Goal: Task Accomplishment & Management: Complete application form

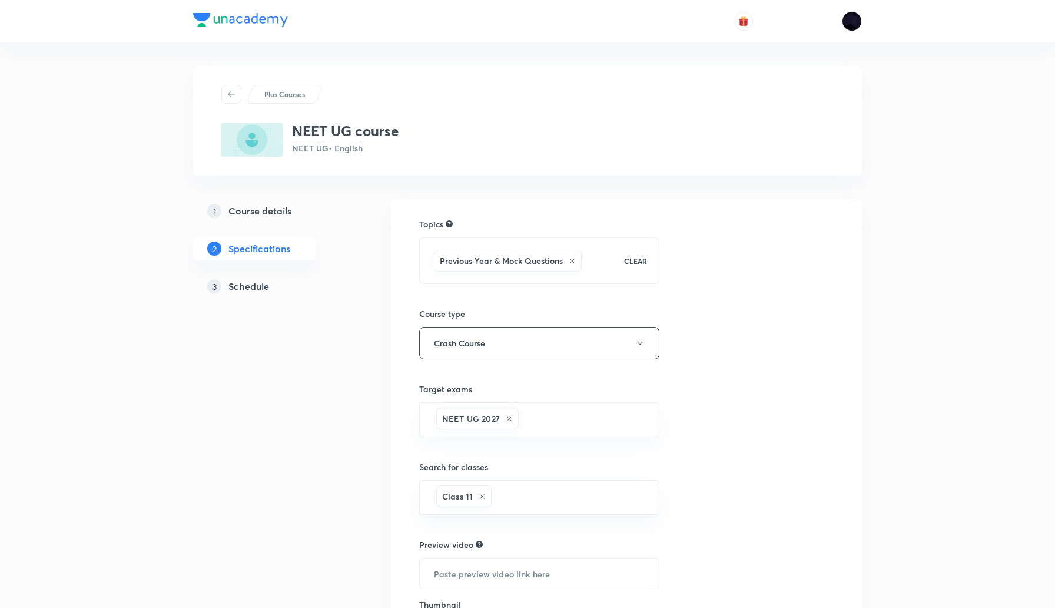
click at [248, 283] on h5 "Schedule" at bounding box center [248, 286] width 41 height 14
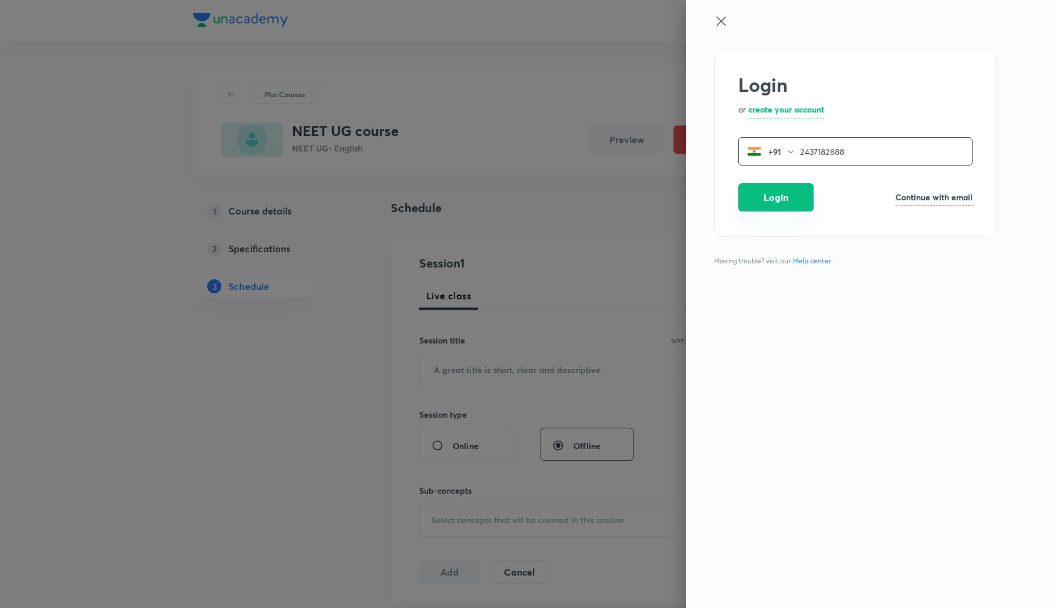
type input "2437182888"
click at [772, 198] on button "Login" at bounding box center [775, 197] width 75 height 28
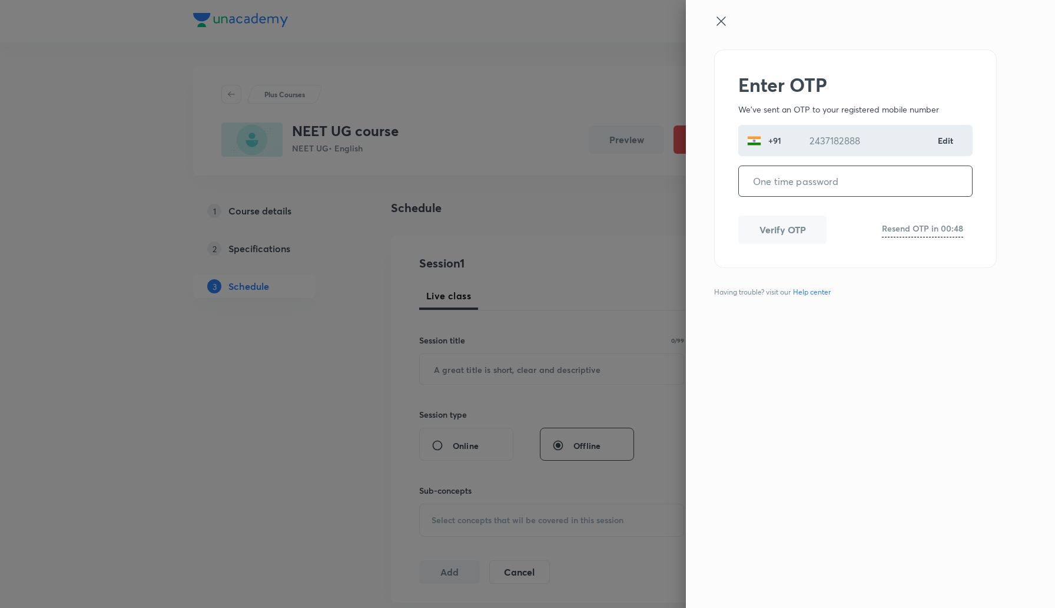
paste input "268856"
type input "268856"
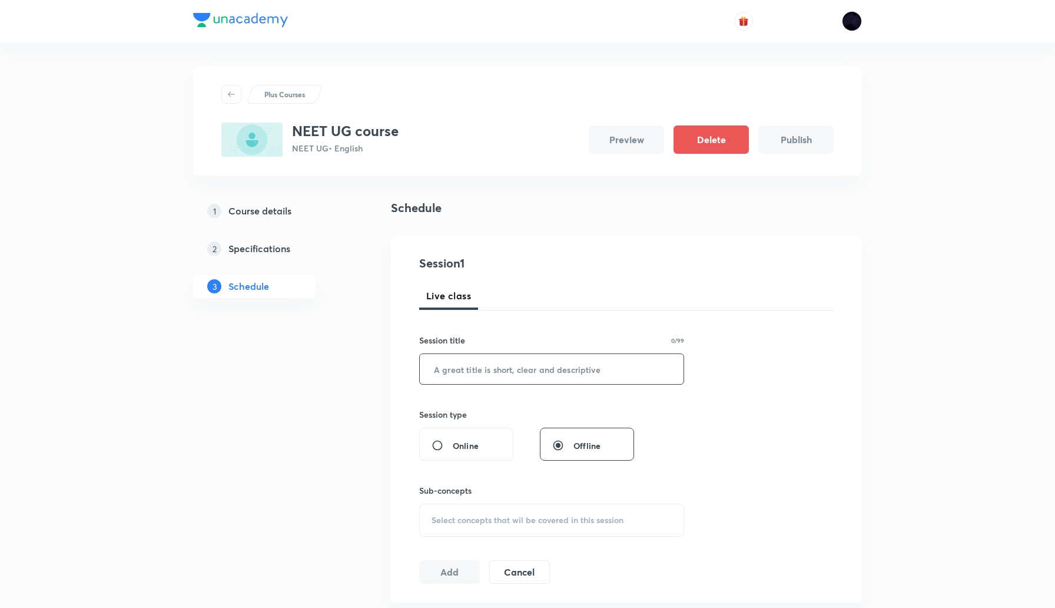
click at [470, 368] on input "text" at bounding box center [552, 369] width 264 height 30
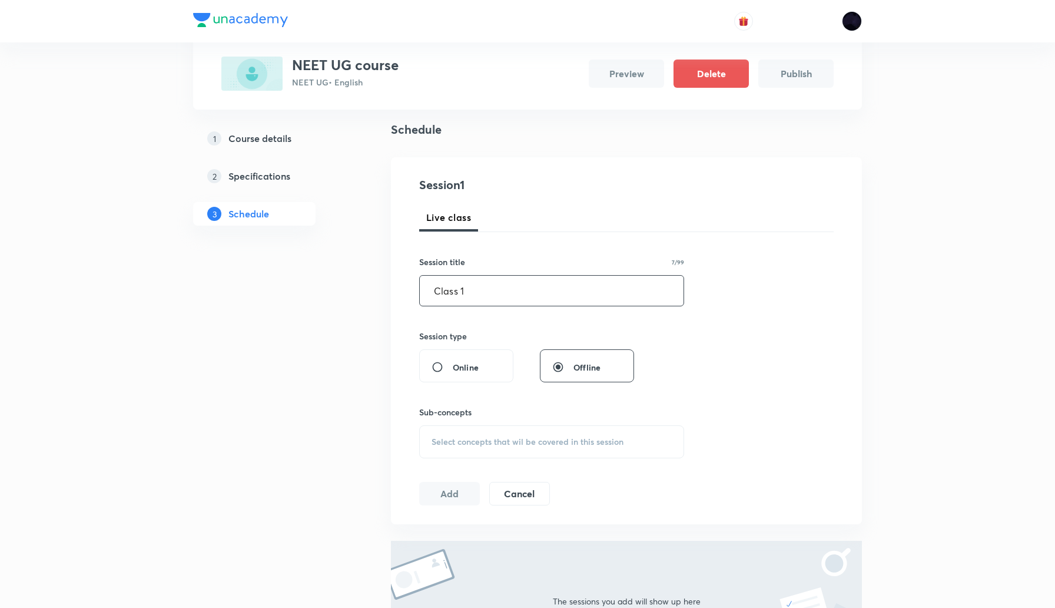
scroll to position [128, 0]
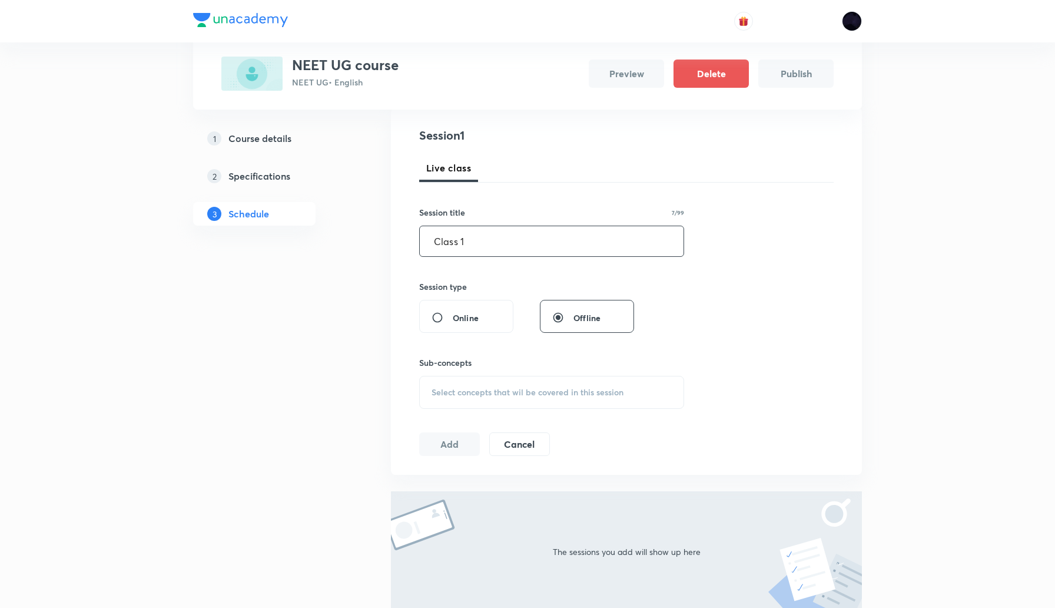
type input "Class 1"
click at [473, 379] on div "Select concepts that wil be covered in this session" at bounding box center [551, 392] width 265 height 33
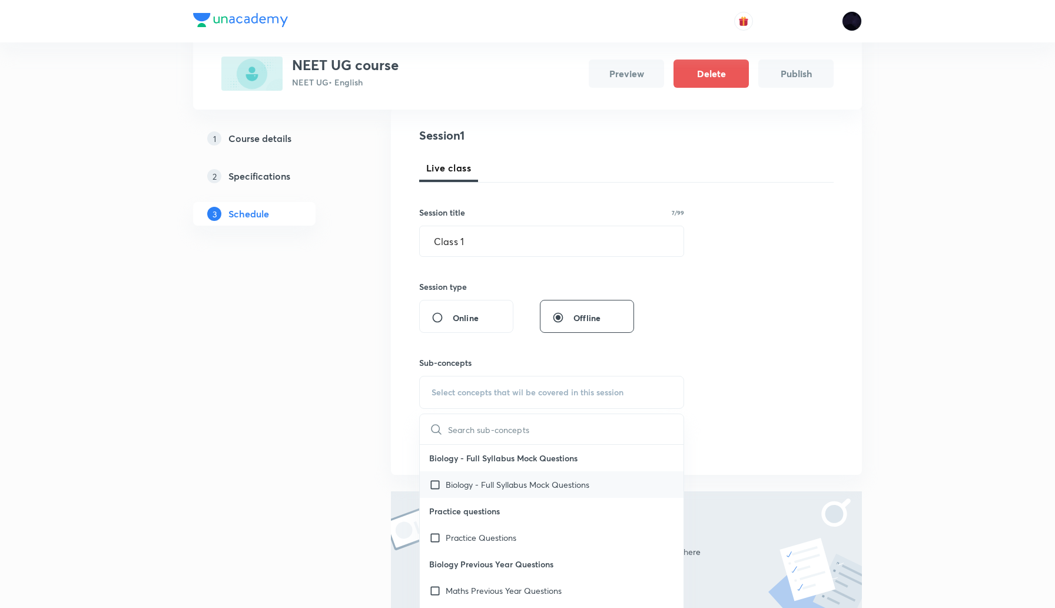
click at [499, 485] on p "Biology - Full Syllabus Mock Questions" at bounding box center [518, 484] width 144 height 12
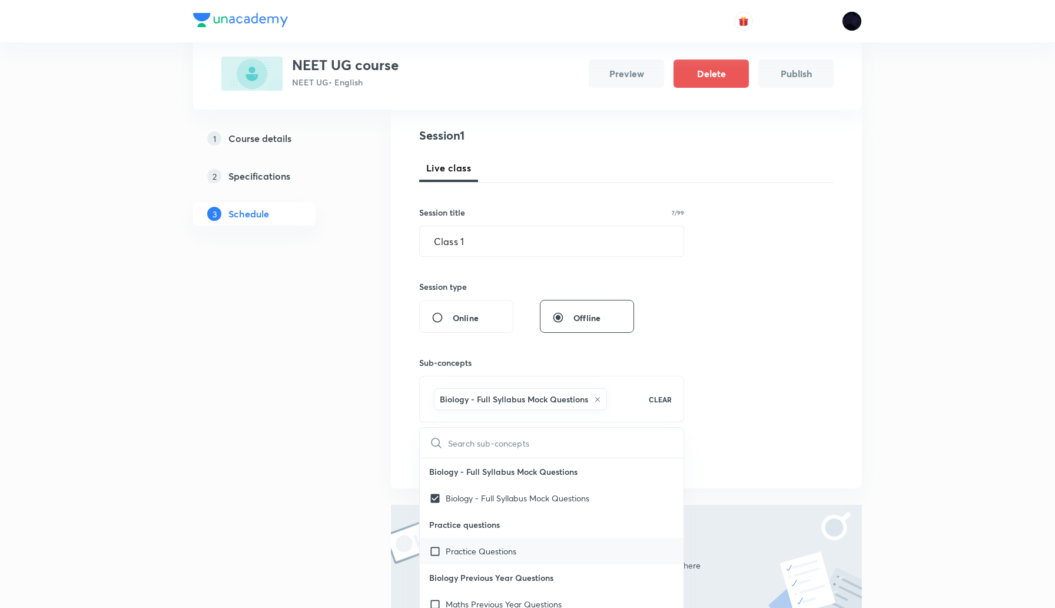
click at [492, 543] on div "Practice Questions" at bounding box center [552, 550] width 264 height 26
checkbox input "true"
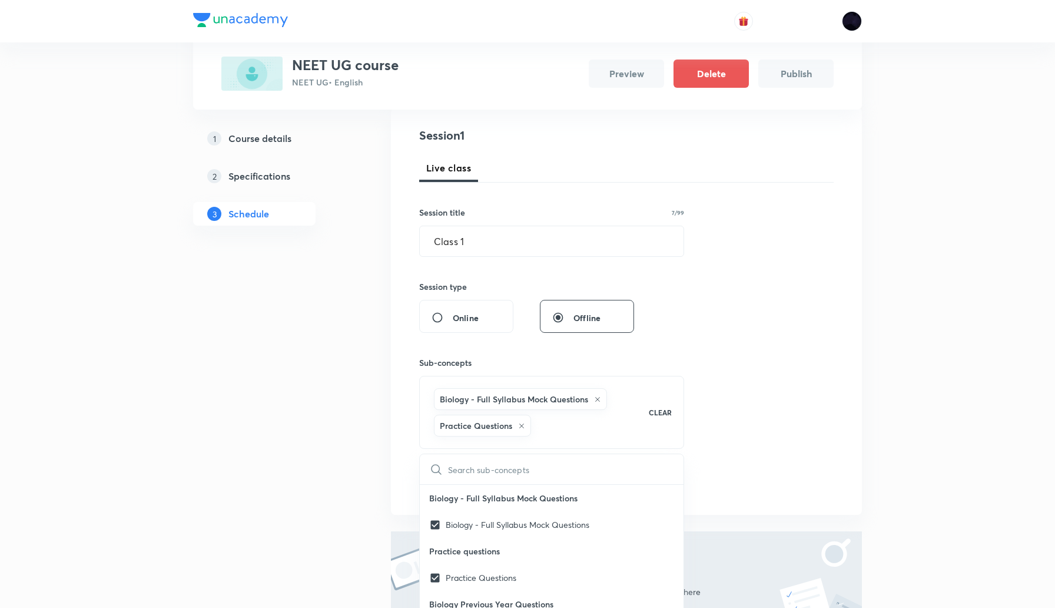
click at [828, 396] on div "Session 1 Live class Session title 7/99 Class 1 ​ Session type Online Offline S…" at bounding box center [626, 311] width 414 height 369
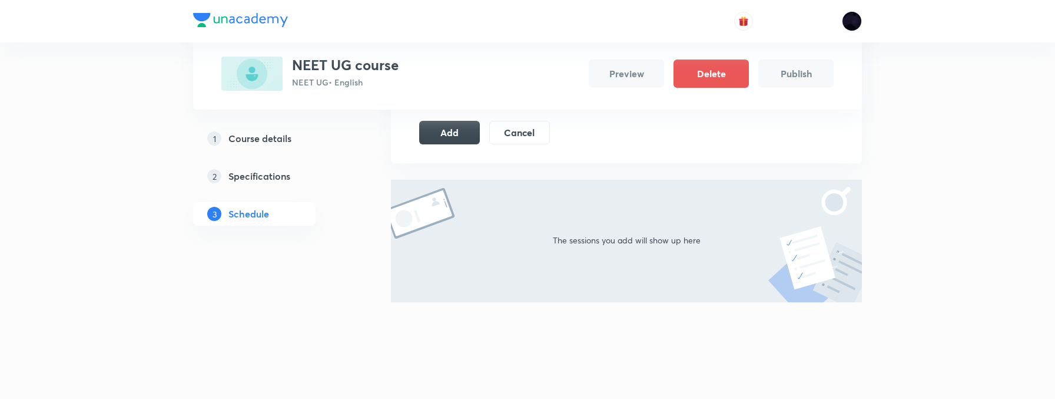
scroll to position [404, 0]
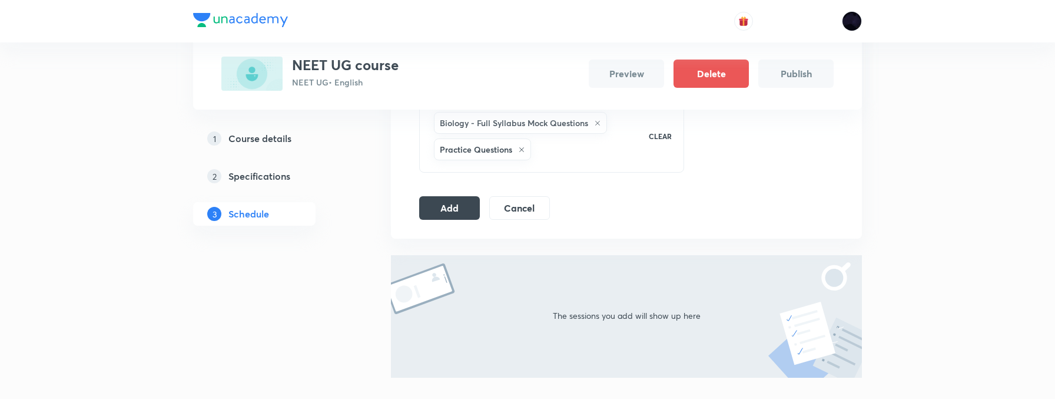
click at [621, 248] on div "Schedule Session 1 Live class Session title 7/99 Class 1 ​ Session type Online …" at bounding box center [626, 124] width 471 height 658
click at [442, 207] on button "Add" at bounding box center [449, 207] width 61 height 24
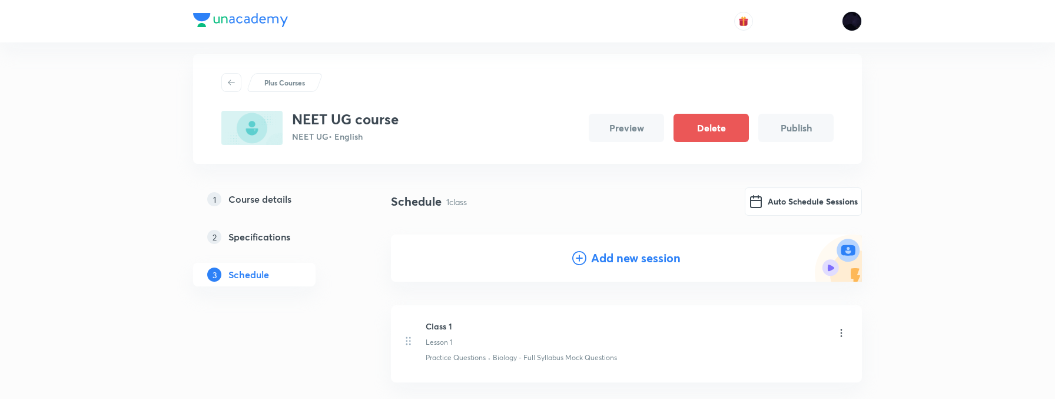
scroll to position [0, 0]
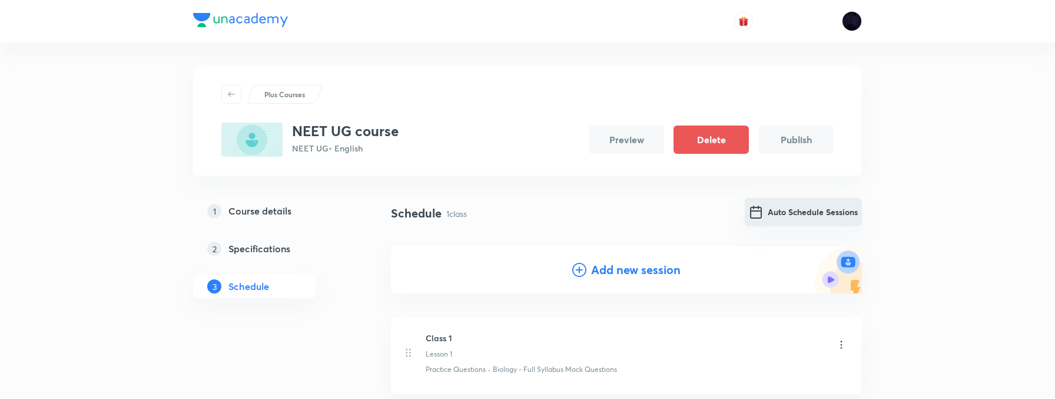
click at [777, 208] on button "Auto Schedule Sessions" at bounding box center [803, 212] width 117 height 28
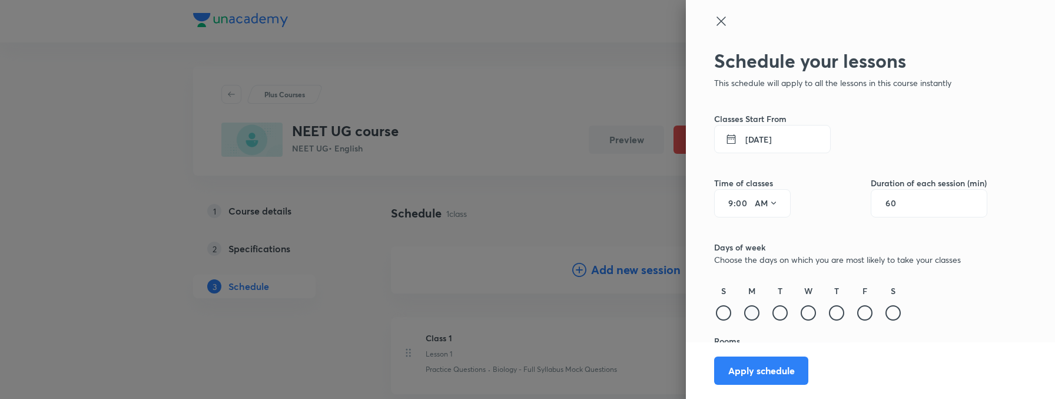
click at [755, 311] on div at bounding box center [751, 312] width 15 height 15
click at [782, 314] on div at bounding box center [779, 312] width 15 height 15
click at [809, 311] on div at bounding box center [808, 312] width 15 height 15
click at [841, 313] on div at bounding box center [836, 312] width 15 height 15
click at [868, 313] on div at bounding box center [864, 312] width 15 height 15
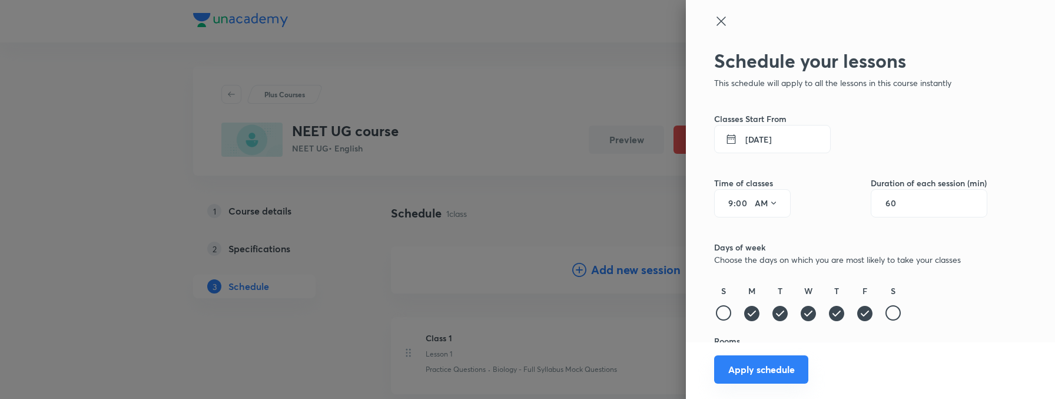
click at [758, 369] on button "Apply schedule" at bounding box center [761, 369] width 94 height 28
click at [742, 204] on input "00" at bounding box center [743, 202] width 14 height 9
click at [765, 199] on button "AM" at bounding box center [766, 203] width 33 height 19
click at [761, 240] on div "PM" at bounding box center [767, 233] width 42 height 28
click at [777, 368] on button "Apply schedule" at bounding box center [761, 369] width 94 height 28
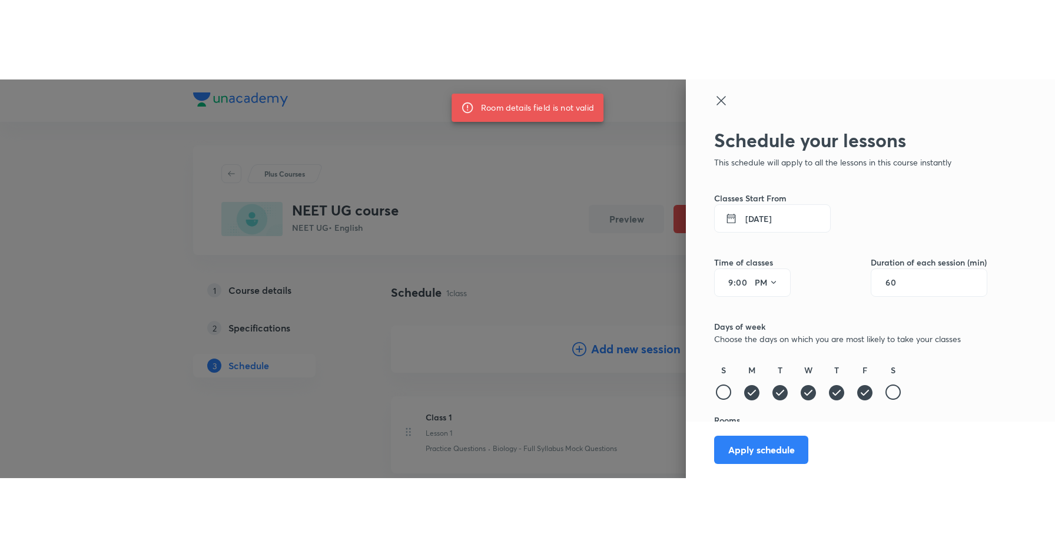
scroll to position [4, 0]
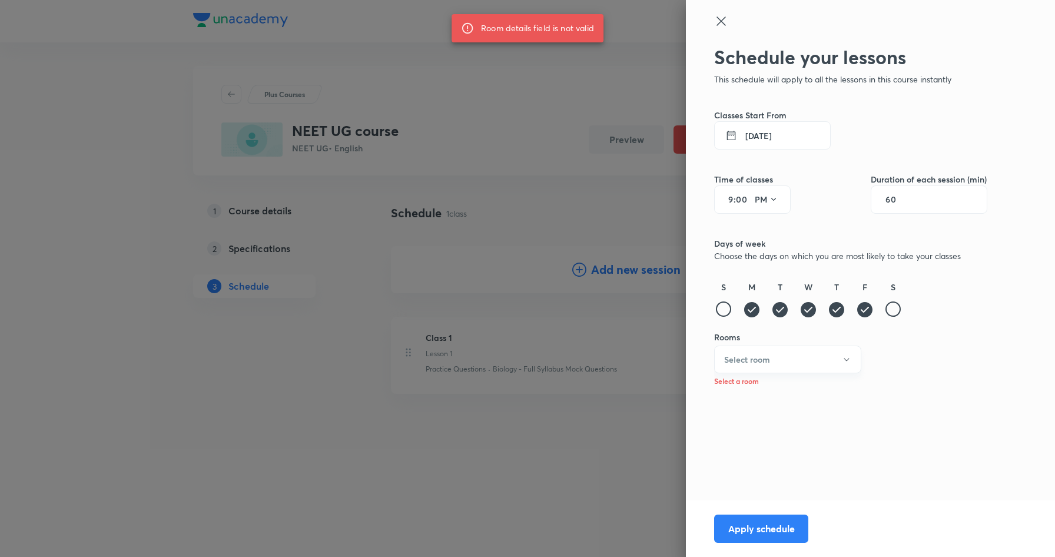
click at [765, 363] on h6 "Select room" at bounding box center [747, 359] width 46 height 12
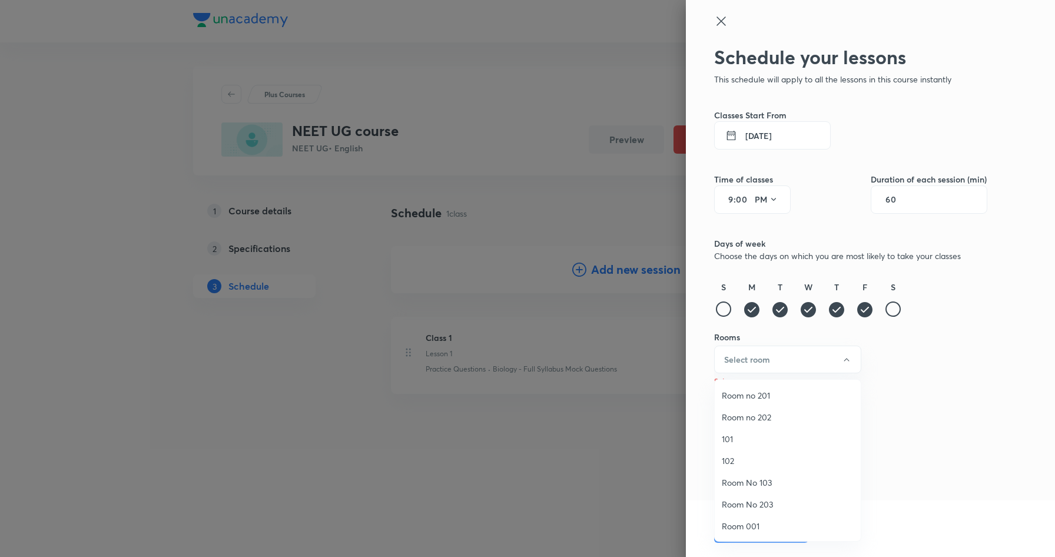
click at [741, 437] on span "101" at bounding box center [788, 439] width 132 height 12
click at [752, 529] on button "Apply schedule" at bounding box center [761, 527] width 94 height 28
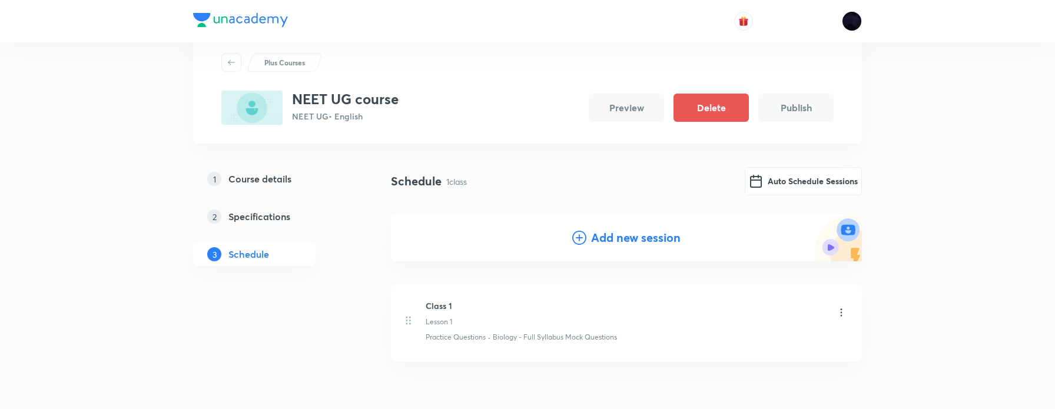
scroll to position [28, 0]
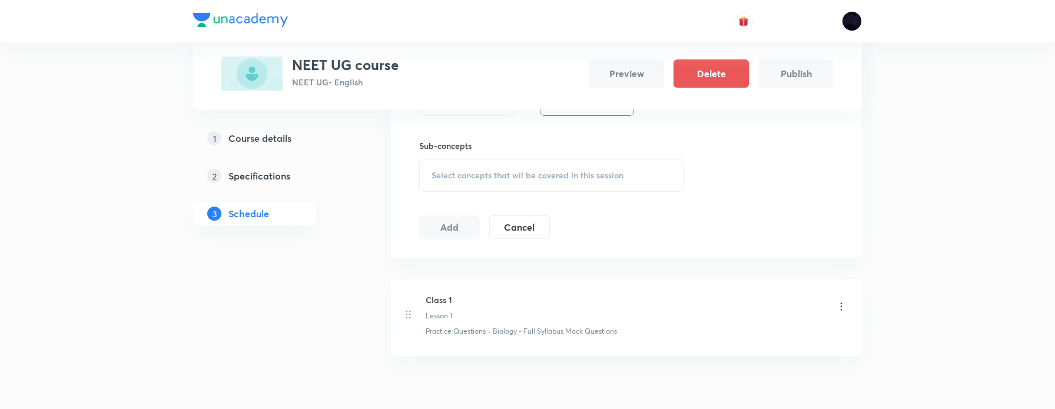
scroll to position [377, 0]
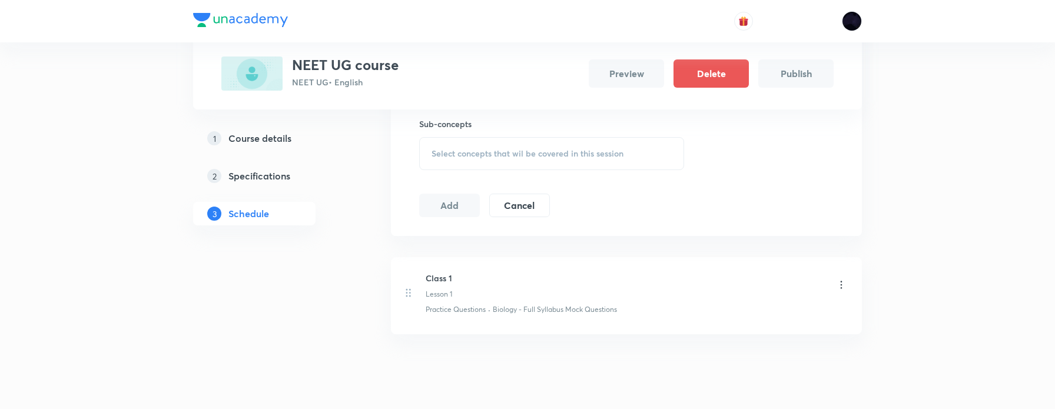
click at [844, 283] on icon at bounding box center [841, 285] width 12 height 12
click at [773, 310] on li "Edit" at bounding box center [782, 315] width 129 height 22
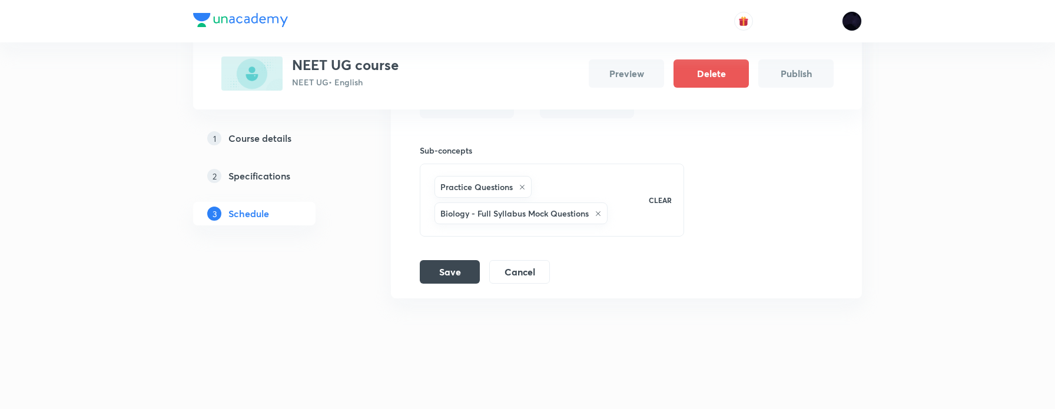
scroll to position [351, 0]
click at [519, 268] on button "Cancel" at bounding box center [519, 271] width 61 height 24
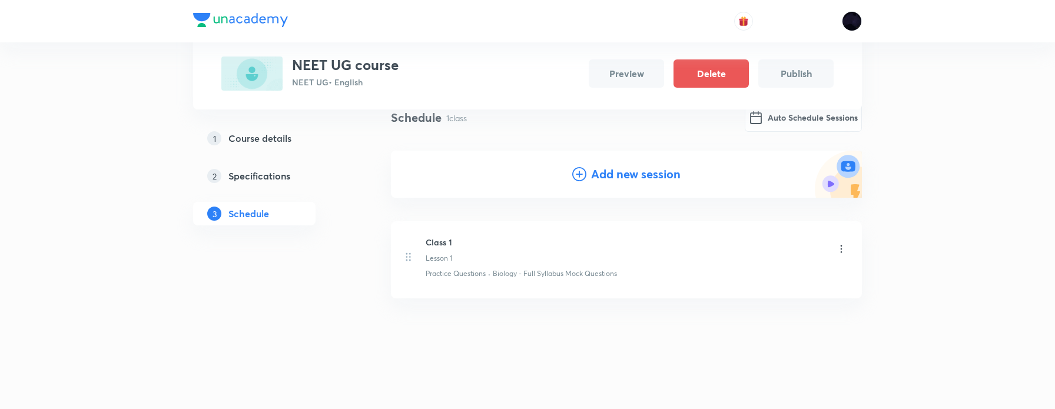
scroll to position [0, 0]
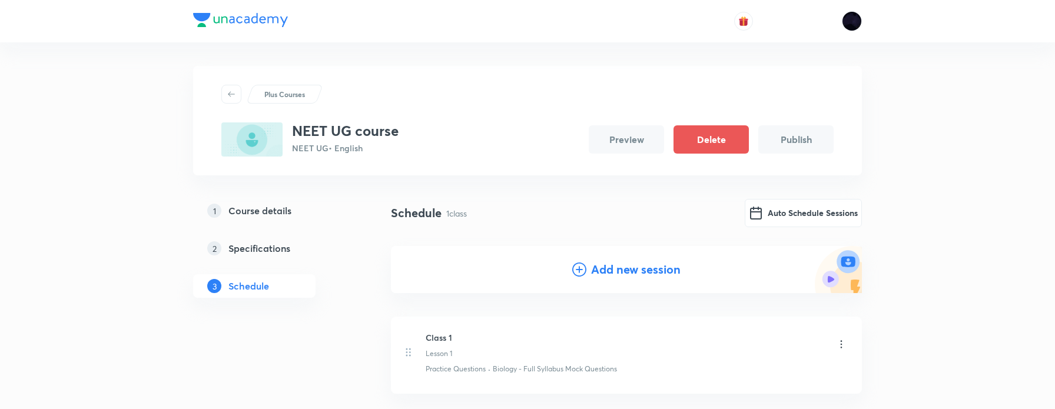
click at [579, 270] on icon at bounding box center [579, 270] width 14 height 14
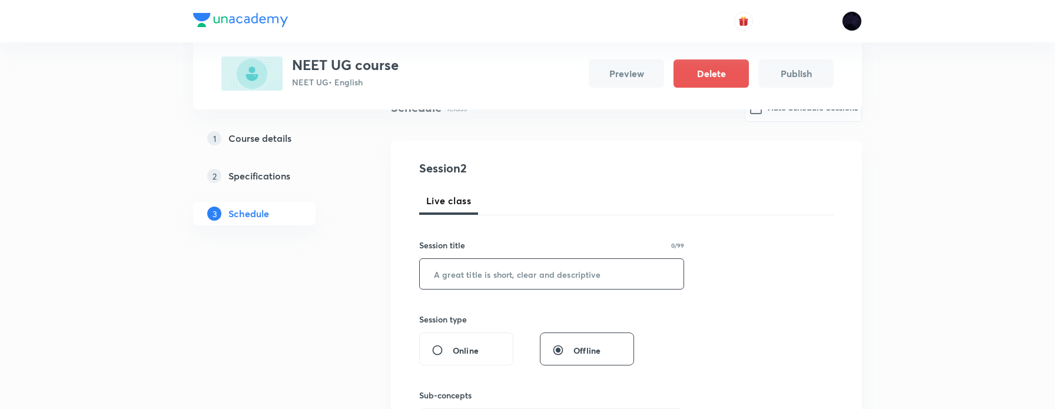
scroll to position [134, 0]
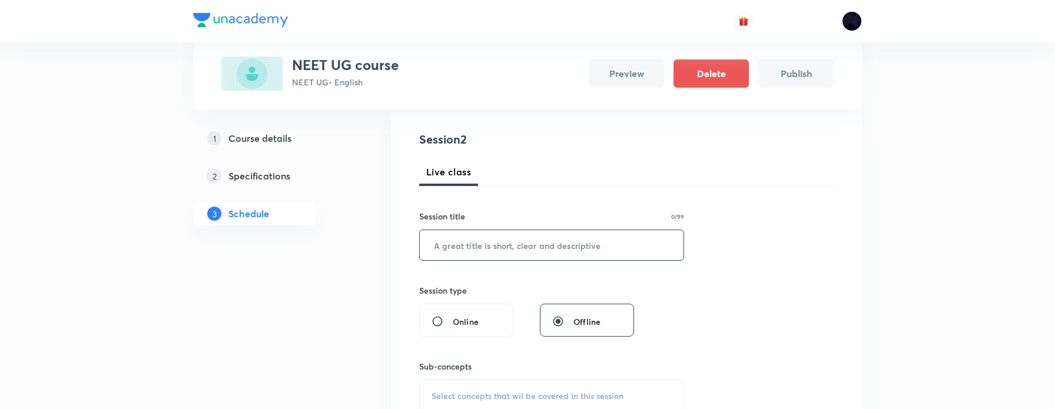
click at [453, 241] on input "text" at bounding box center [552, 245] width 264 height 30
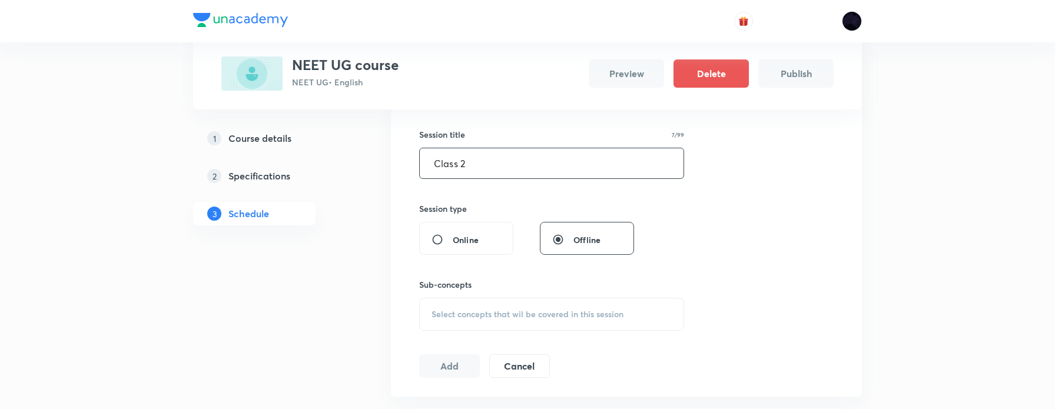
scroll to position [247, 0]
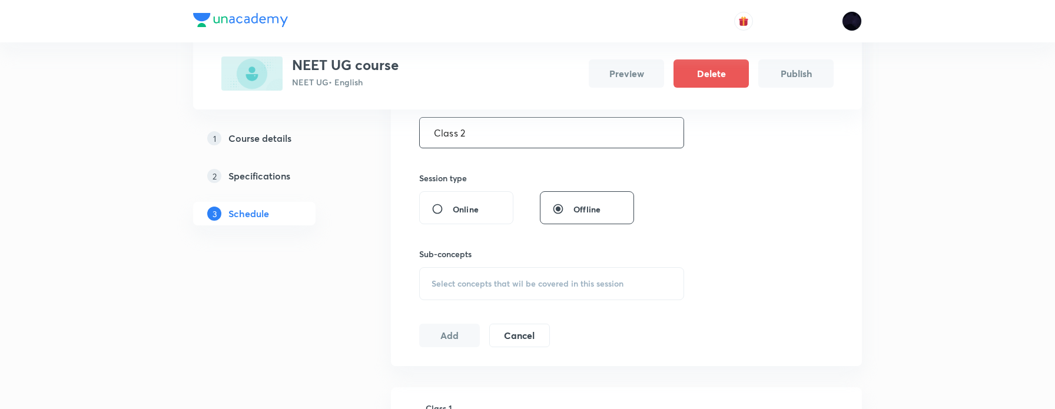
type input "Class 2"
click at [492, 293] on div "Select concepts that wil be covered in this session" at bounding box center [551, 283] width 265 height 33
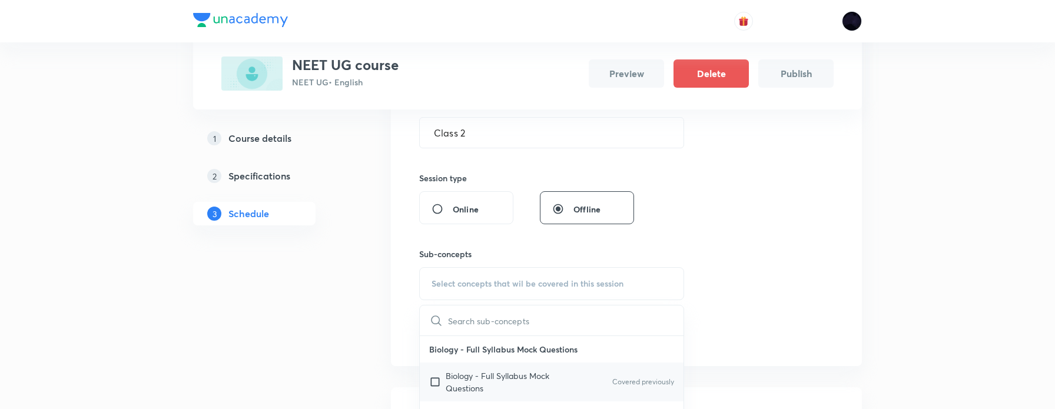
click at [477, 385] on p "Biology - Full Syllabus Mock Questions" at bounding box center [505, 382] width 119 height 25
checkbox input "true"
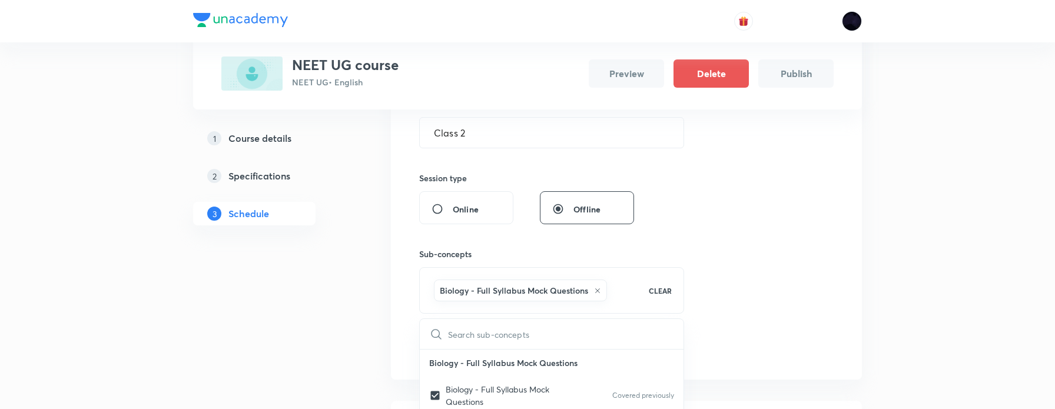
click at [779, 247] on div "Session 2 Live class Session title 7/99 Class 2 ​ Session type Online Offline S…" at bounding box center [626, 189] width 414 height 343
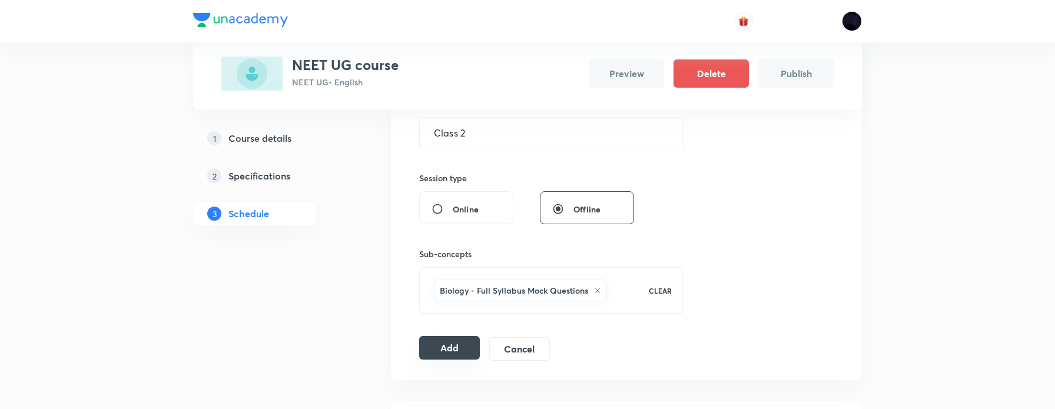
click at [439, 346] on button "Add" at bounding box center [449, 348] width 61 height 24
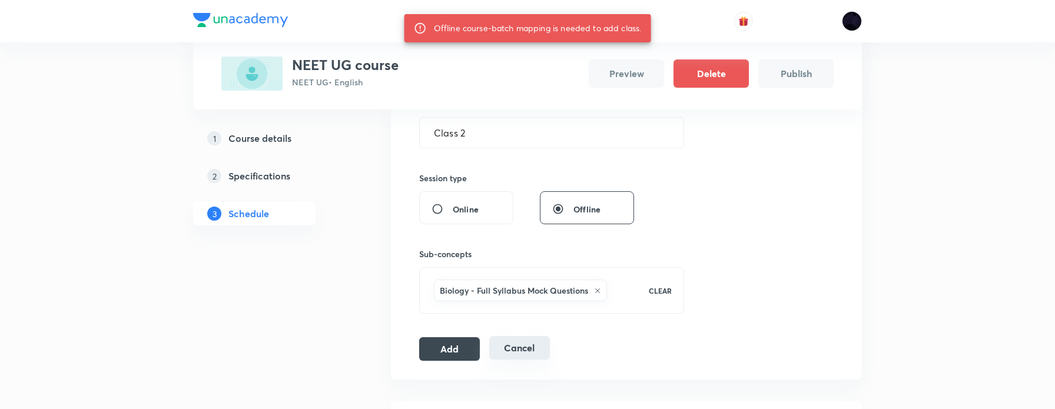
click at [519, 350] on button "Cancel" at bounding box center [519, 348] width 61 height 24
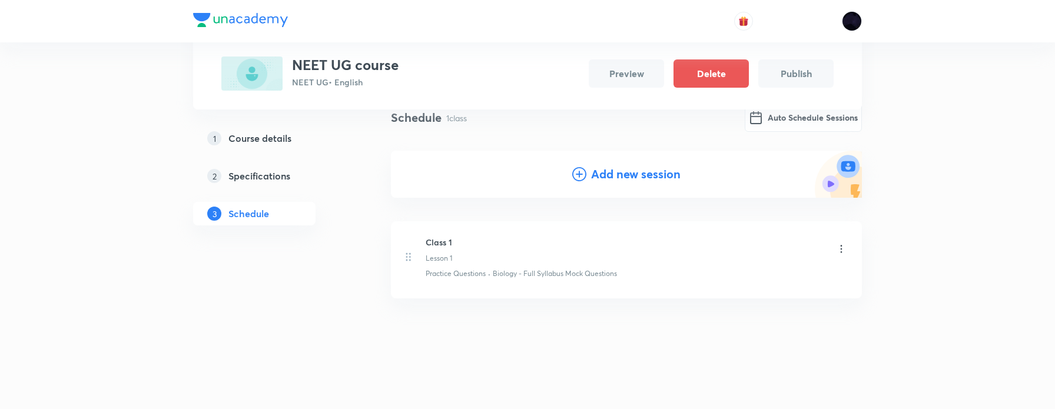
scroll to position [95, 0]
click at [777, 122] on button "Auto Schedule Sessions" at bounding box center [803, 116] width 117 height 28
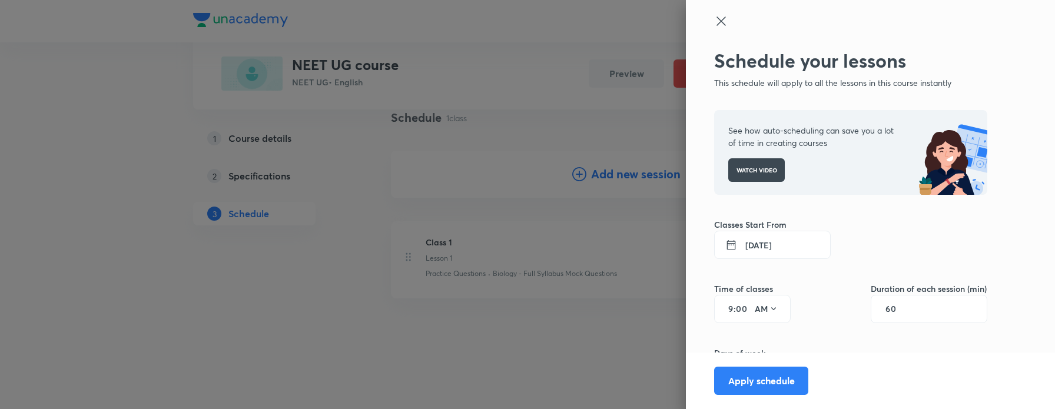
click at [755, 243] on button "[DATE]" at bounding box center [772, 245] width 117 height 28
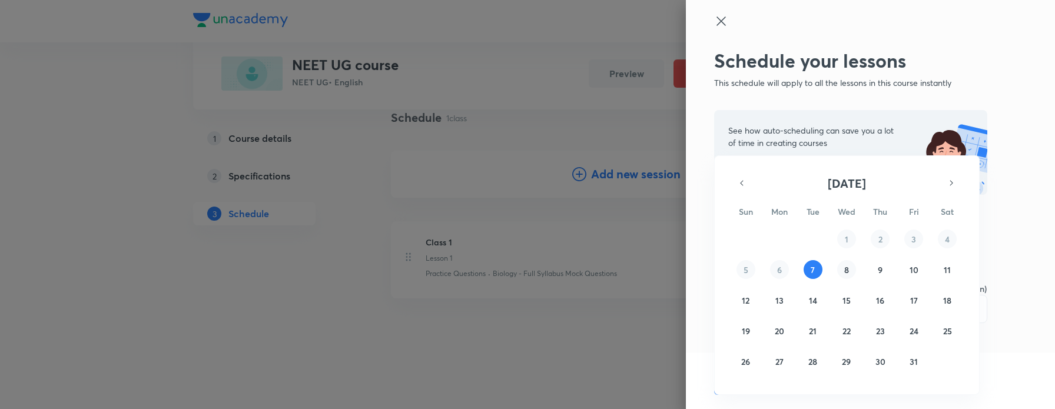
click at [842, 279] on button "8" at bounding box center [846, 269] width 19 height 19
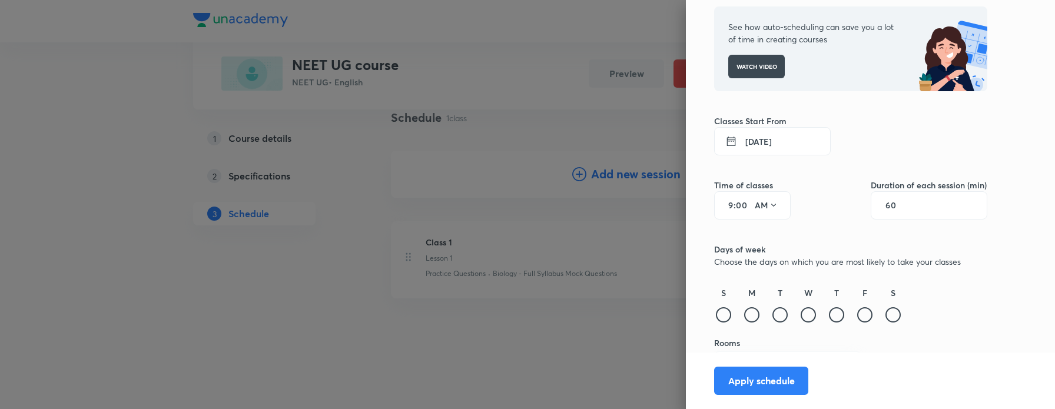
scroll to position [132, 0]
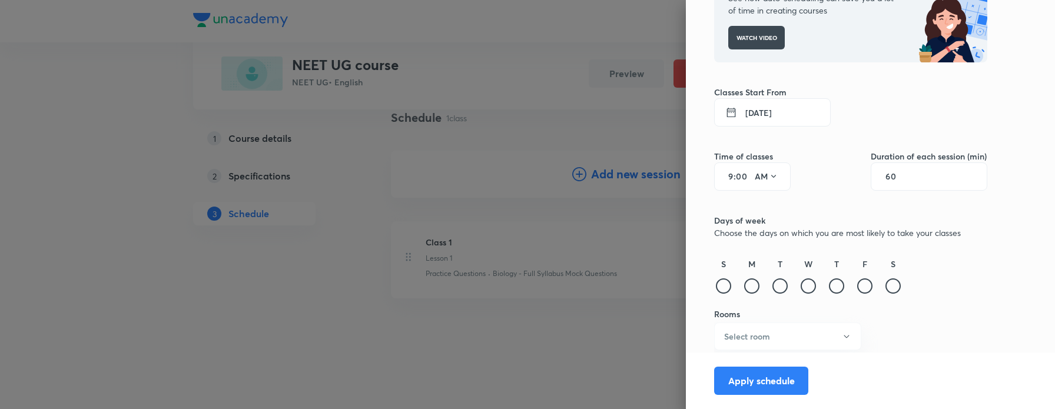
click at [771, 276] on div "T" at bounding box center [780, 277] width 19 height 38
click at [752, 283] on div at bounding box center [751, 285] width 15 height 15
click at [781, 286] on div at bounding box center [779, 285] width 15 height 15
click at [810, 286] on div at bounding box center [808, 285] width 15 height 15
click at [848, 287] on div "S M T W T F S" at bounding box center [850, 277] width 273 height 38
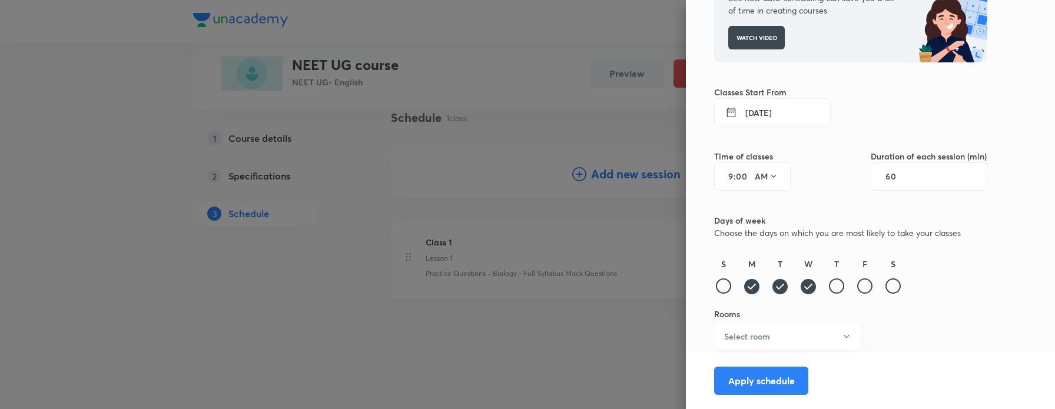
click at [835, 286] on div at bounding box center [836, 285] width 15 height 15
click at [864, 286] on div at bounding box center [864, 285] width 15 height 15
click at [809, 347] on button "Select room" at bounding box center [787, 337] width 147 height 28
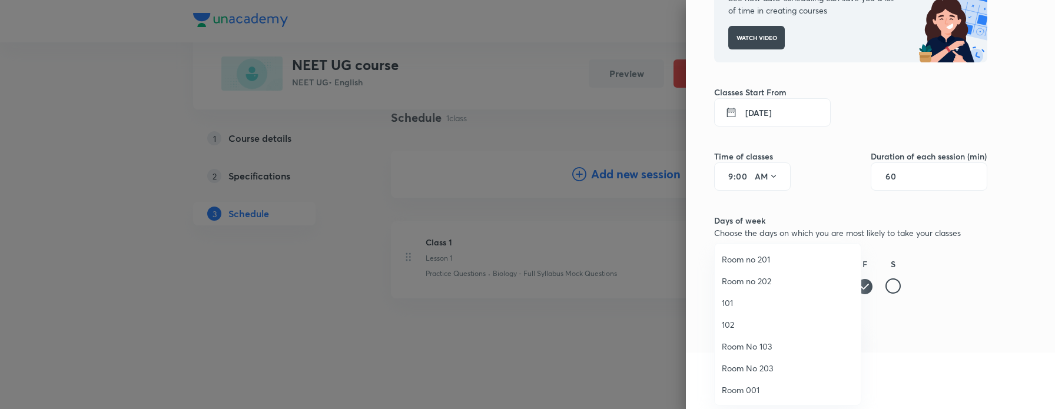
click at [732, 297] on span "101" at bounding box center [788, 303] width 132 height 12
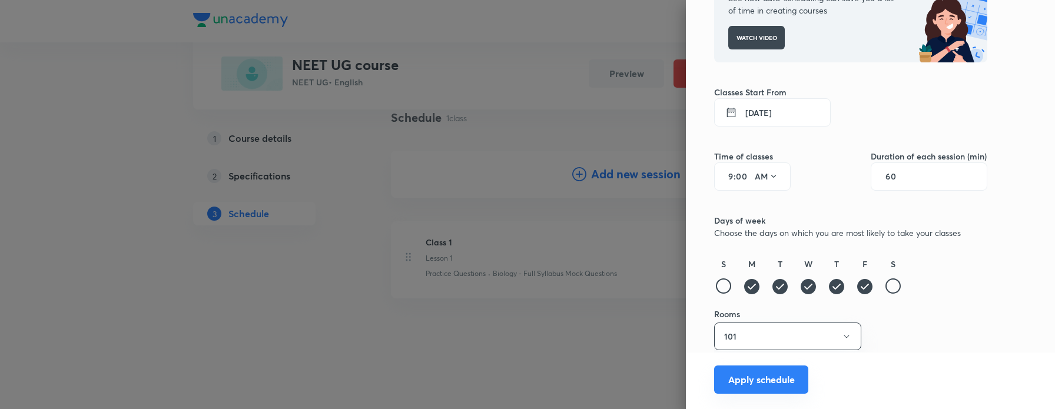
click at [746, 378] on button "Apply schedule" at bounding box center [761, 380] width 94 height 28
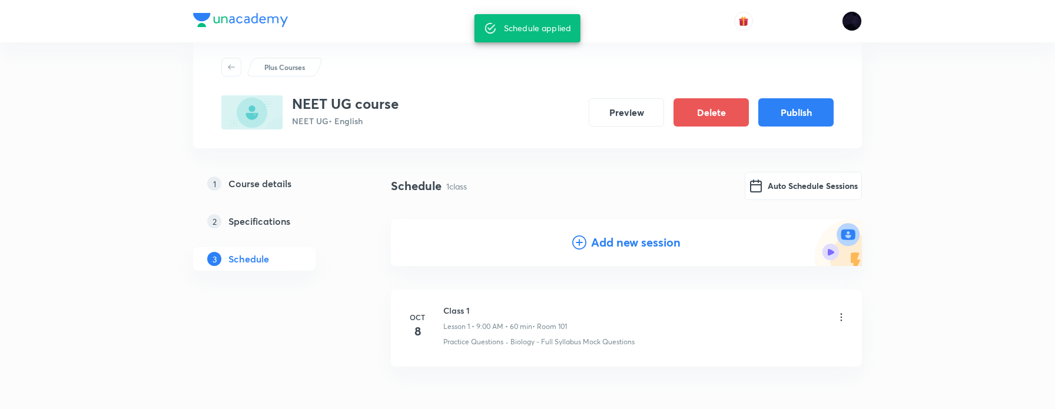
scroll to position [21, 0]
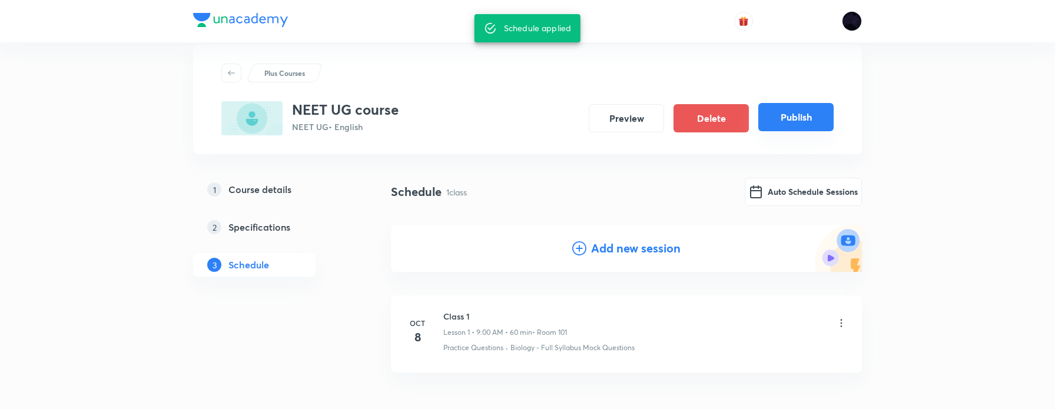
click at [801, 115] on button "Publish" at bounding box center [795, 117] width 75 height 28
